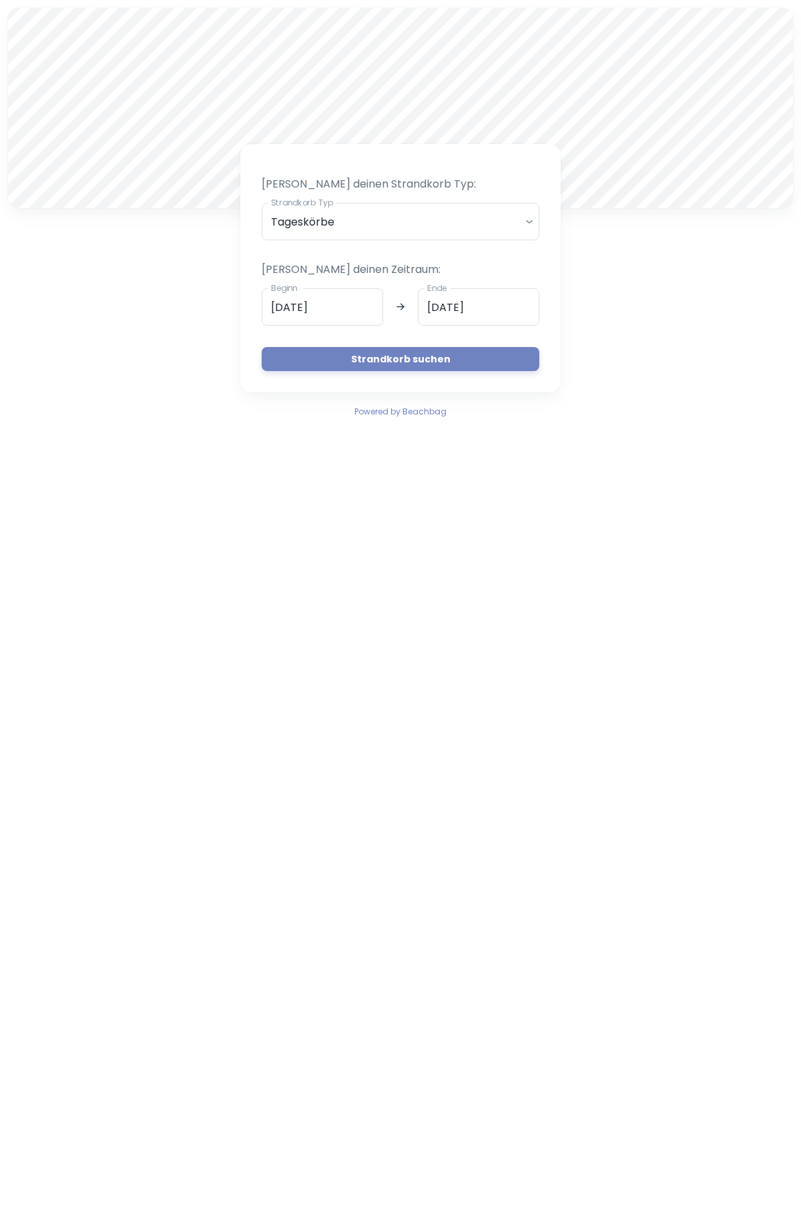
click at [411, 105] on div at bounding box center [400, 108] width 785 height 200
click at [334, 306] on input "[DATE]" at bounding box center [322, 306] width 121 height 37
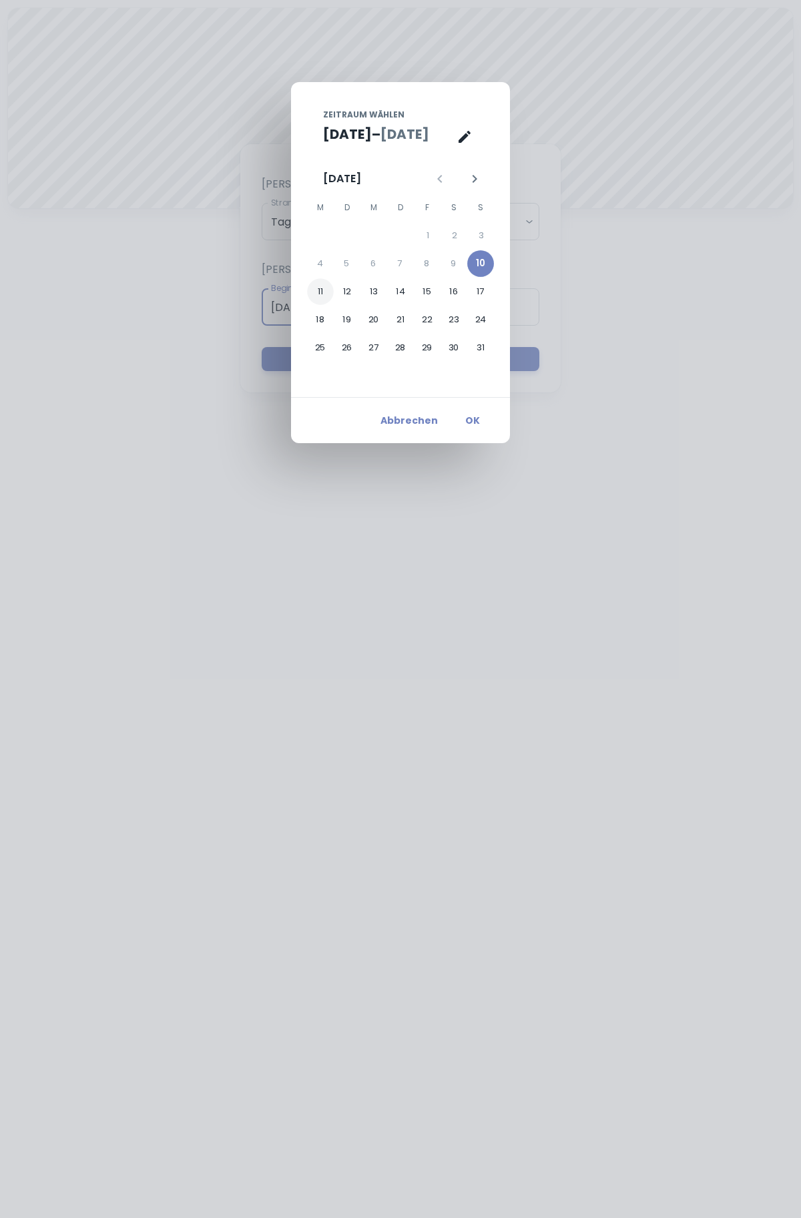
click at [319, 294] on button "11" at bounding box center [320, 291] width 27 height 27
type input "[DATE]"
click at [403, 295] on button "14" at bounding box center [400, 291] width 27 height 27
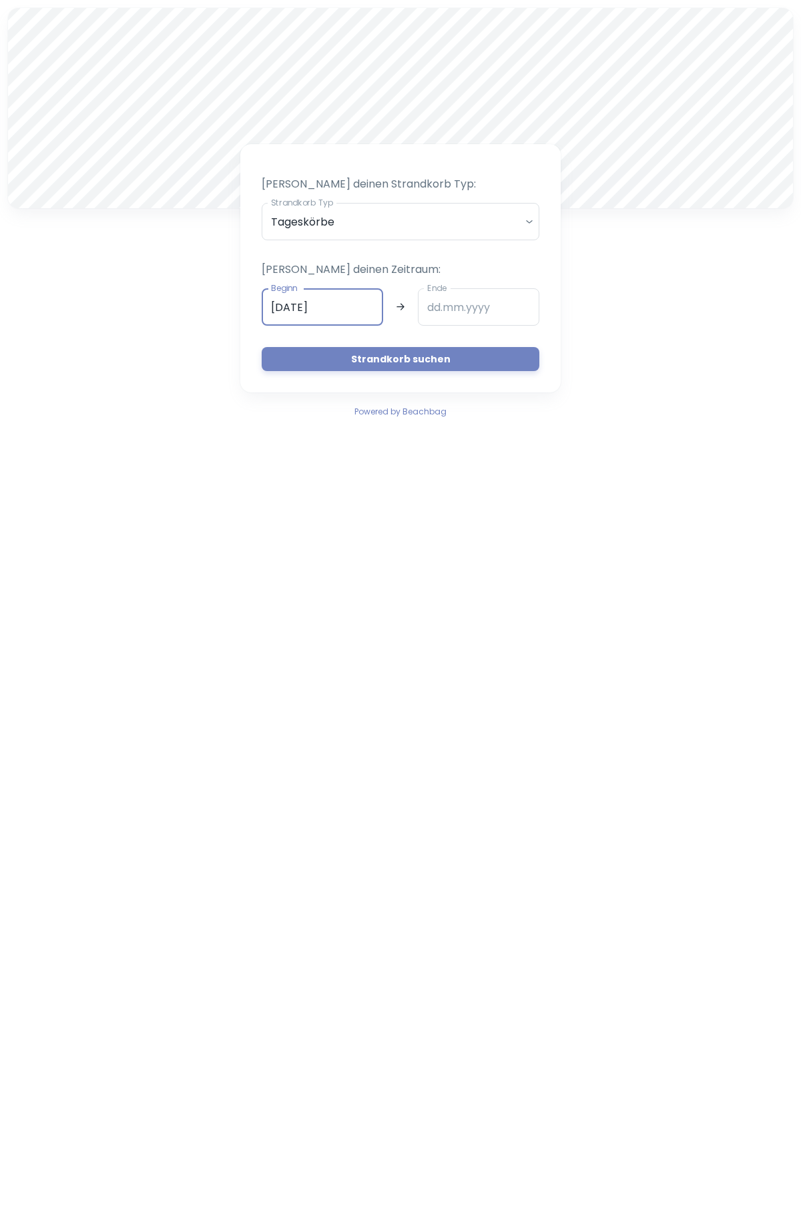
type input "[DATE]"
click at [456, 360] on button "Strandkorb suchen" at bounding box center [401, 359] width 278 height 24
